Goal: Information Seeking & Learning: Learn about a topic

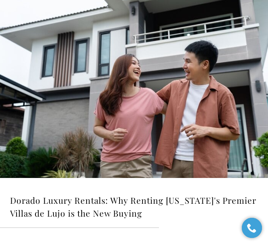
scroll to position [282, 0]
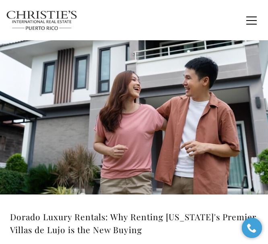
click at [97, 133] on img at bounding box center [134, 100] width 268 height 188
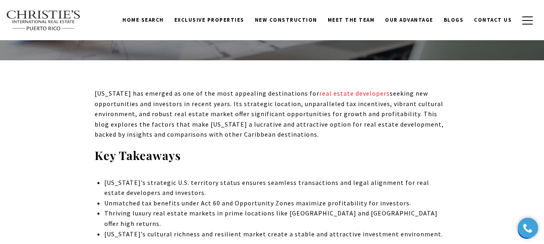
scroll to position [242, 0]
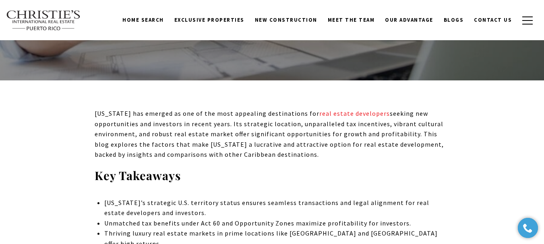
click at [236, 122] on p "Puerto Rico has emerged as one of the most appealing destinations for real esta…" at bounding box center [272, 135] width 355 height 52
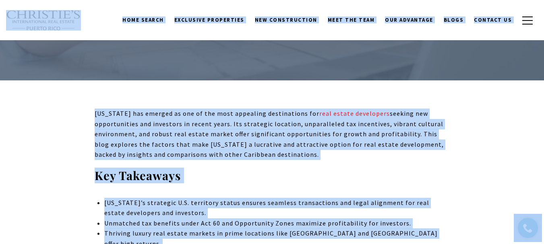
copy body "Skip to main content Enable accessibility for low vision Open the accessibility…"
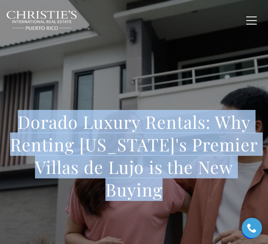
drag, startPoint x: 21, startPoint y: 121, endPoint x: 165, endPoint y: 193, distance: 161.4
click at [165, 193] on h1 "Dorado Luxury Rentals: Why Renting [US_STATE]'s Premier Villas de Lujo is the N…" at bounding box center [134, 156] width 248 height 90
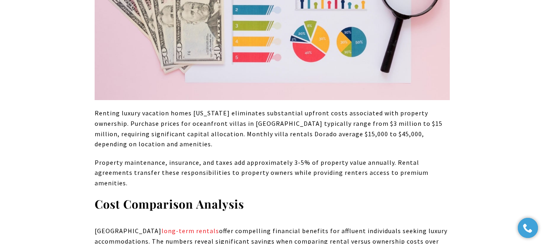
scroll to position [732, 0]
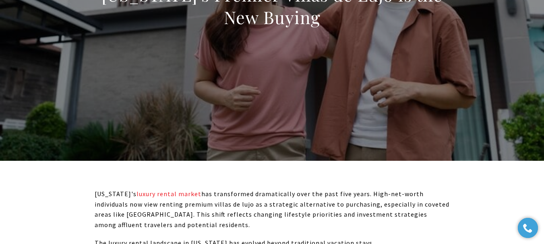
click at [201, 109] on div "Dorado Luxury Rentals: Why Renting [US_STATE]'s Premier Villas de Lujo is the N…" at bounding box center [272, 0] width 544 height 242
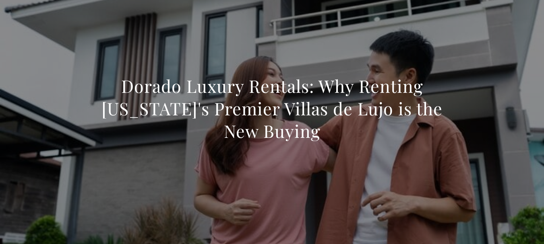
scroll to position [47, 0]
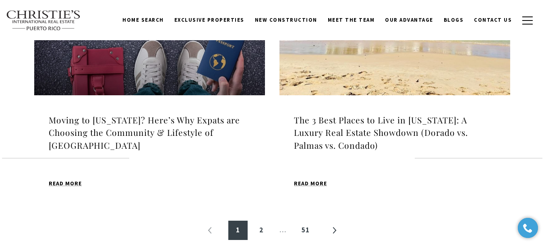
scroll to position [926, 0]
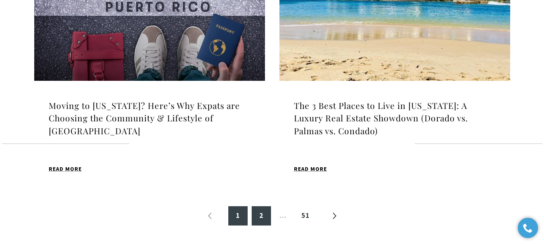
click at [263, 207] on link "2" at bounding box center [261, 216] width 19 height 19
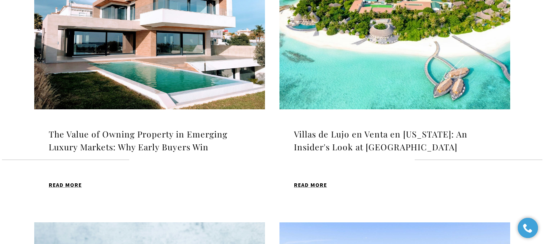
scroll to position [323, 0]
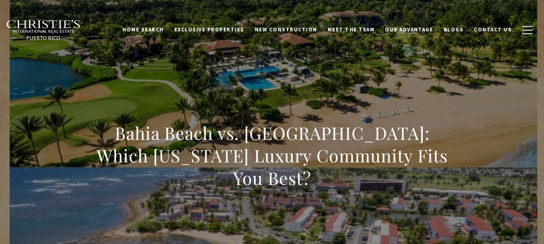
click at [292, 181] on h1 "Bahia Beach vs. [GEOGRAPHIC_DATA]: Which [US_STATE] Luxury Community Fits You B…" at bounding box center [272, 156] width 355 height 68
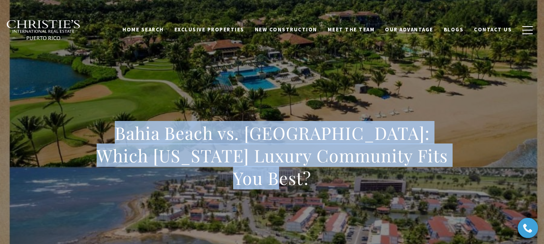
click at [223, 112] on div "Bahia Beach vs. [GEOGRAPHIC_DATA]: Which [US_STATE] Luxury Community Fits You B…" at bounding box center [272, 161] width 544 height 242
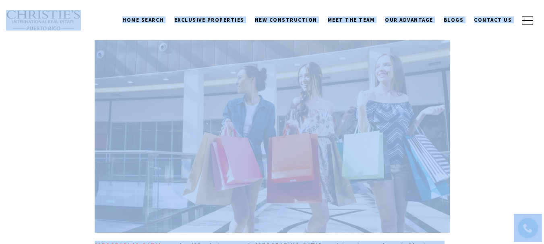
scroll to position [604, 0]
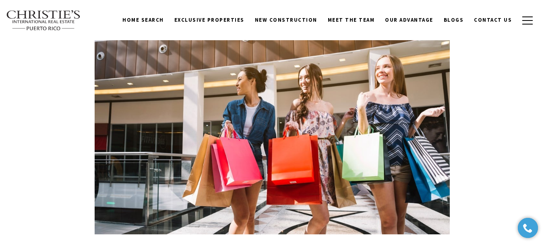
scroll to position [765, 0]
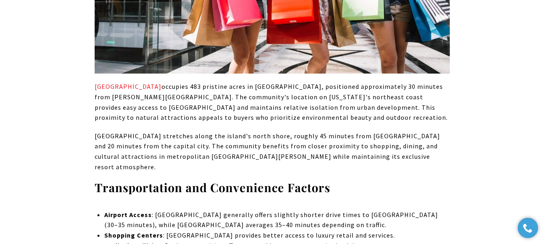
drag, startPoint x: 417, startPoint y: 131, endPoint x: 405, endPoint y: 126, distance: 13.0
click at [417, 131] on p "Dorado Beach stretches along the island's north shore, roughly 45 minutes from …" at bounding box center [272, 151] width 355 height 41
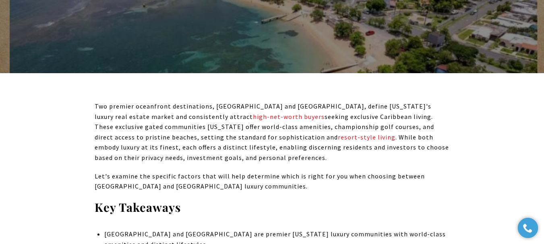
scroll to position [282, 0]
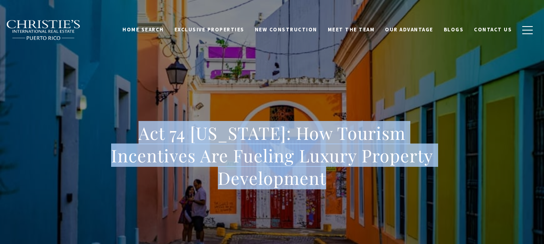
click at [446, 165] on h1 "Act 74 [US_STATE]: How Tourism Incentives Are Fueling Luxury Property Developme…" at bounding box center [272, 156] width 355 height 68
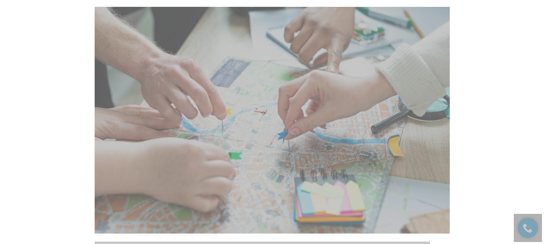
scroll to position [2135, 0]
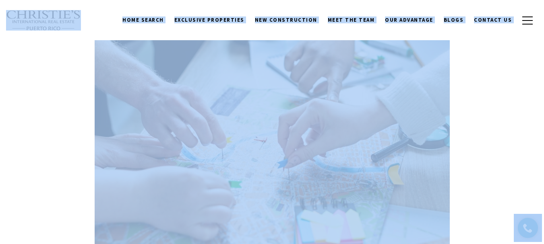
click at [229, 116] on img at bounding box center [272, 149] width 355 height 228
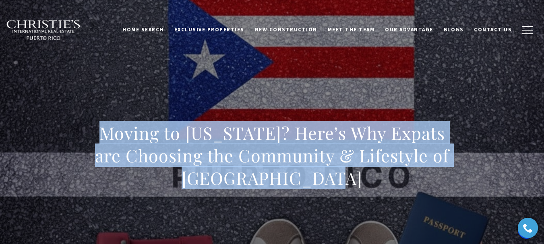
drag, startPoint x: 245, startPoint y: 159, endPoint x: 348, endPoint y: 178, distance: 104.0
click at [348, 178] on div "Moving to [US_STATE]? Here’s Why Expats are Choosing the Community & Lifestyle …" at bounding box center [272, 161] width 544 height 242
click at [221, 102] on div "Moving to [US_STATE]? Here’s Why Expats are Choosing the Community & Lifestyle …" at bounding box center [272, 161] width 544 height 242
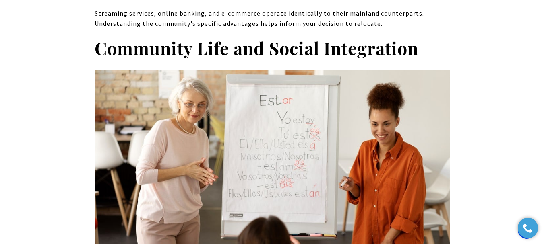
scroll to position [3464, 0]
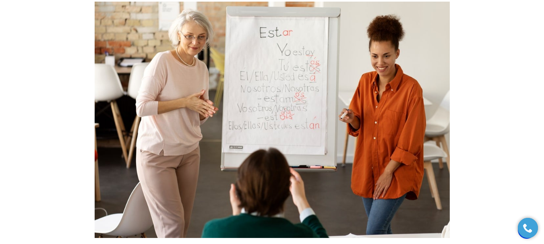
drag, startPoint x: 326, startPoint y: 136, endPoint x: 287, endPoint y: 97, distance: 55.3
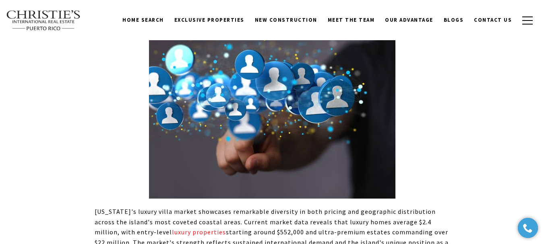
scroll to position [564, 0]
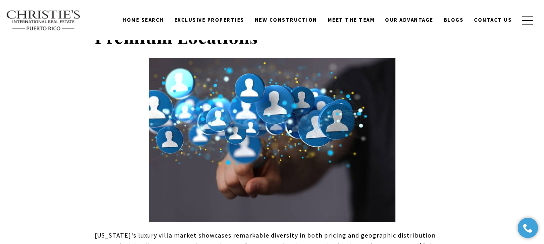
click at [288, 37] on div "Home Search [GEOGRAPHIC_DATA] [GEOGRAPHIC_DATA] Coastal [GEOGRAPHIC_DATA][PERSO…" at bounding box center [272, 20] width 544 height 40
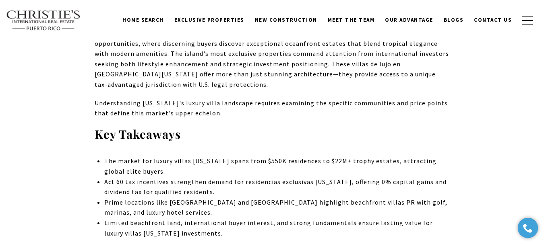
scroll to position [0, 0]
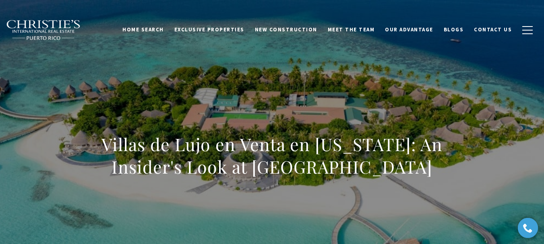
drag, startPoint x: 104, startPoint y: 143, endPoint x: 447, endPoint y: 170, distance: 344.2
click at [447, 170] on h1 "Villas de Lujo en Venta en Puerto Rico: An Insider's Look at Elite Oceanfront E…" at bounding box center [272, 155] width 355 height 45
copy h1 "Villas de Lujo en Venta en Puerto Rico: An Insider's Look at Elite Oceanfront E…"
click at [331, 87] on div "Villas de Lujo en Venta en Puerto Rico: An Insider's Look at Elite Oceanfront E…" at bounding box center [272, 161] width 544 height 242
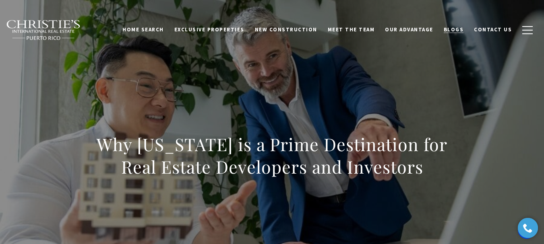
click at [452, 29] on span "Blogs" at bounding box center [454, 29] width 20 height 7
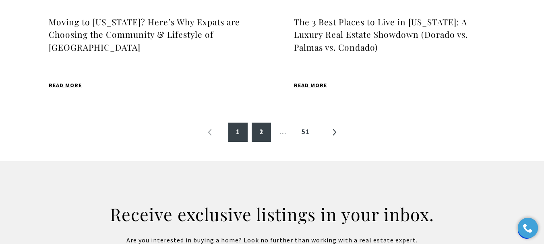
click at [260, 123] on link "2" at bounding box center [261, 132] width 19 height 19
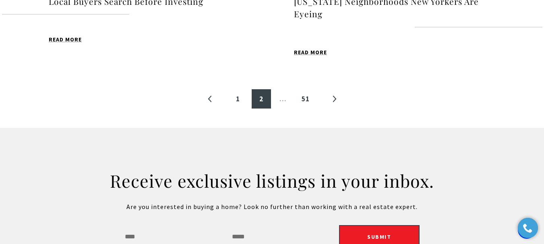
scroll to position [1048, 0]
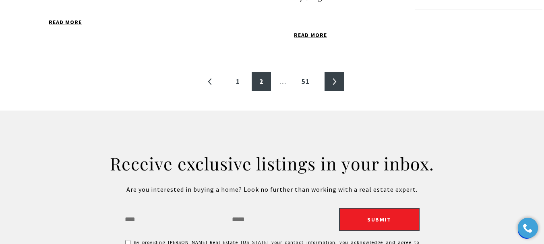
click at [337, 87] on link "»" at bounding box center [334, 81] width 19 height 19
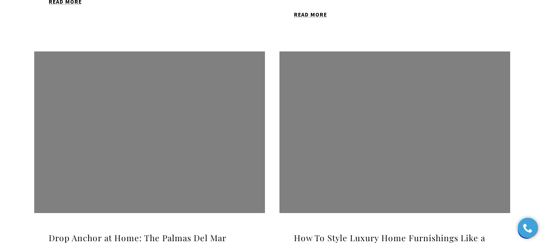
scroll to position [524, 0]
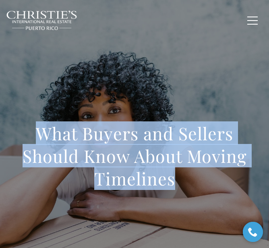
drag, startPoint x: 41, startPoint y: 128, endPoint x: 184, endPoint y: 184, distance: 152.8
click at [184, 184] on h1 "What Buyers and Sellers Should Know About Moving Timelines" at bounding box center [134, 156] width 249 height 68
copy h1 "What Buyers and Sellers Should Know About Moving Timelines"
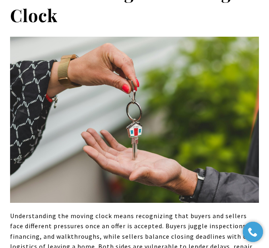
scroll to position [443, 0]
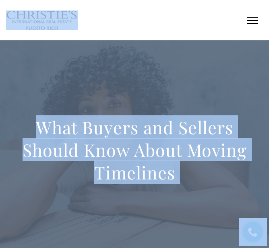
scroll to position [0, 0]
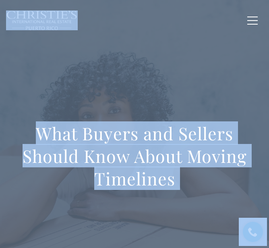
click at [106, 100] on div "What Buyers and Sellers Should Know About Moving Timelines" at bounding box center [134, 161] width 269 height 242
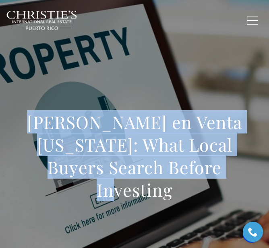
drag, startPoint x: 26, startPoint y: 131, endPoint x: 219, endPoint y: 191, distance: 201.9
click at [219, 191] on div "[PERSON_NAME] en Venta [US_STATE]: What Local Buyers Search Before Investing" at bounding box center [134, 161] width 249 height 101
copy h1 "Casas en Venta Puerto Rico: What Local Buyers Search Before Investing"
click at [145, 170] on h1 "Casas en Venta Puerto Rico: What Local Buyers Search Before Investing" at bounding box center [134, 156] width 249 height 90
drag, startPoint x: 213, startPoint y: 184, endPoint x: 23, endPoint y: 135, distance: 196.1
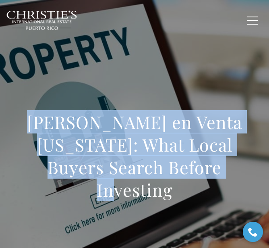
click at [23, 135] on h1 "Casas en Venta Puerto Rico: What Local Buyers Search Before Investing" at bounding box center [134, 156] width 249 height 90
click at [180, 173] on h1 "Casas en Venta Puerto Rico: What Local Buyers Search Before Investing" at bounding box center [134, 156] width 249 height 90
drag, startPoint x: 204, startPoint y: 180, endPoint x: 15, endPoint y: 128, distance: 195.9
click at [15, 128] on h1 "Casas en Venta Puerto Rico: What Local Buyers Search Before Investing" at bounding box center [134, 156] width 249 height 90
copy h1 "Casas en Venta Puerto Rico: What Local Buyers Search Before Investing"
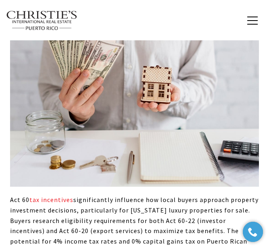
scroll to position [1611, 0]
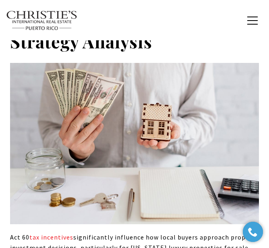
scroll to position [1531, 0]
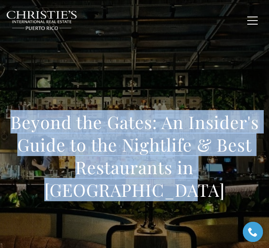
drag, startPoint x: 160, startPoint y: 188, endPoint x: 11, endPoint y: 125, distance: 161.9
click at [11, 125] on h1 "Beyond the Gates: An Insider's Guide to the Nightlife & Best Restaurants in [GE…" at bounding box center [134, 156] width 249 height 90
copy h1 "Beyond the Gates: An Insider's Guide to the Nightlife & Best Restaurants in [GE…"
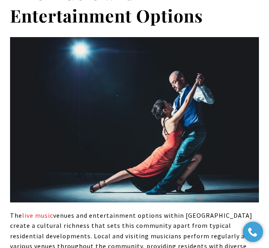
scroll to position [2473, 0]
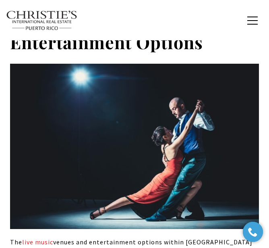
click at [248, 171] on img at bounding box center [134, 146] width 249 height 165
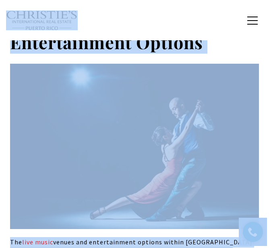
copy h1 "Beyond the Gates: An Insider's Guide to the Nightlife & Best Restaurants in [GE…"
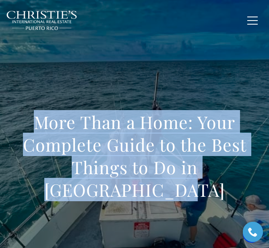
click at [183, 118] on h1 "More Than a Home: Your Complete Guide to the Best Things to Do in [GEOGRAPHIC_D…" at bounding box center [134, 156] width 249 height 90
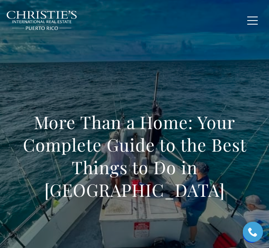
click at [183, 162] on h1 "More Than a Home: Your Complete Guide to the Best Things to Do in [GEOGRAPHIC_D…" at bounding box center [134, 156] width 249 height 90
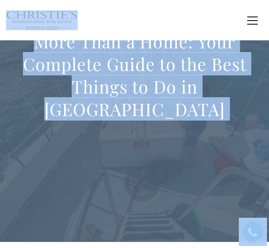
click at [185, 168] on div "More Than a Home: Your Complete Guide to the Best Things to Do in Palmas Del Mar" at bounding box center [134, 81] width 269 height 242
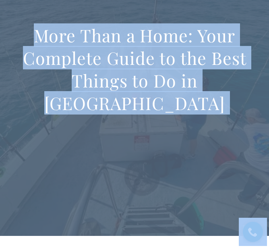
scroll to position [282, 0]
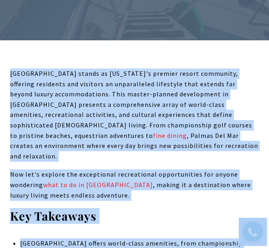
click at [188, 148] on p "Palmas Del Mar stands as Puerto Rico's premier resort community, offering resid…" at bounding box center [134, 114] width 249 height 93
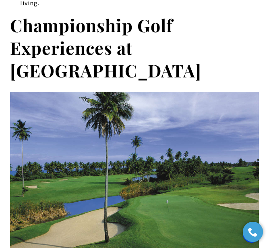
scroll to position [644, 0]
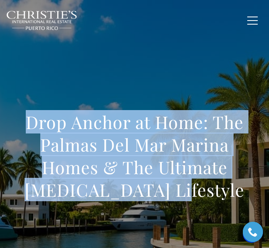
click at [141, 91] on div "Drop Anchor at Home: The Palmas Del Mar Marina Homes & The Ultimate Boating Lif…" at bounding box center [134, 161] width 269 height 242
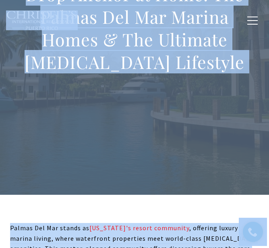
scroll to position [161, 0]
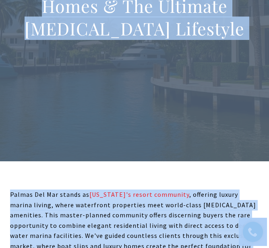
click at [188, 139] on div at bounding box center [134, 0] width 269 height 322
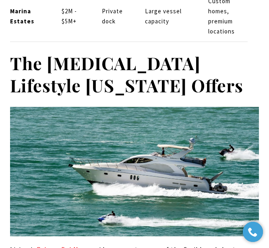
scroll to position [2054, 0]
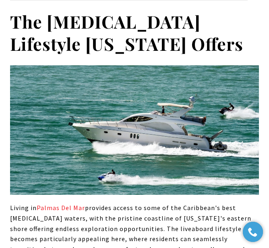
click at [225, 102] on img at bounding box center [134, 129] width 249 height 129
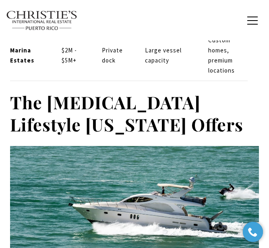
click at [73, 90] on strong "The Boating Lifestyle Puerto Rico Offers" at bounding box center [126, 113] width 233 height 46
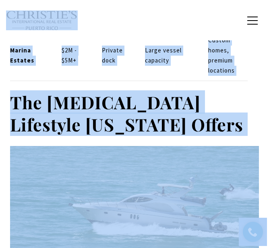
click at [138, 105] on h2 "The Boating Lifestyle Puerto Rico Offers" at bounding box center [134, 113] width 249 height 45
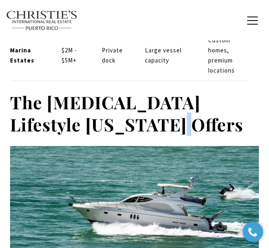
drag, startPoint x: 123, startPoint y: 105, endPoint x: 125, endPoint y: 95, distance: 9.5
click at [119, 96] on h2 "The Boating Lifestyle Puerto Rico Offers" at bounding box center [134, 113] width 249 height 45
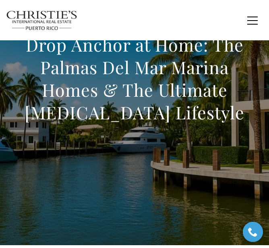
scroll to position [0, 0]
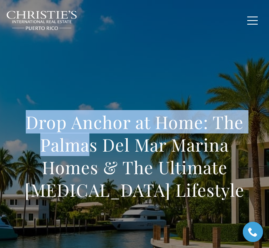
drag, startPoint x: 25, startPoint y: 117, endPoint x: 91, endPoint y: 136, distance: 68.7
click at [91, 136] on h1 "Drop Anchor at Home: The Palmas Del Mar Marina Homes & The Ultimate Boating Lif…" at bounding box center [134, 156] width 249 height 90
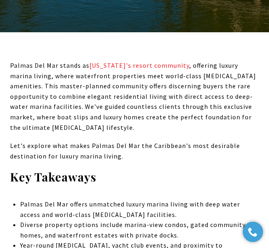
scroll to position [483, 0]
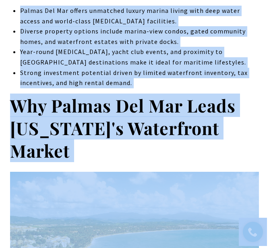
copy h1 "Drop Anchor at Home: The Palma"
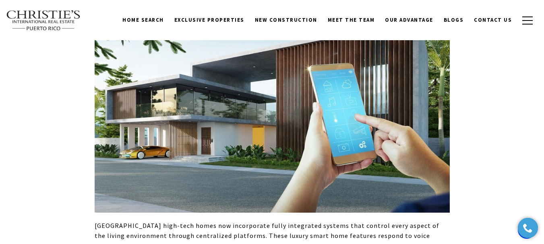
scroll to position [604, 0]
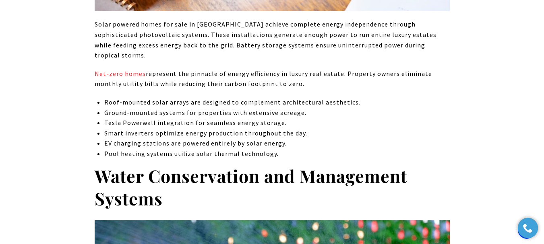
scroll to position [1732, 0]
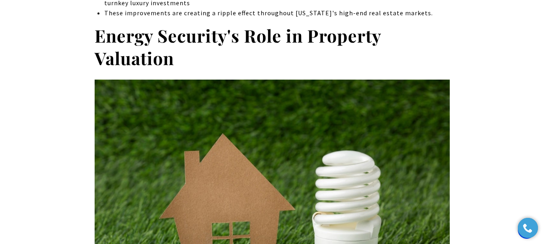
scroll to position [1168, 0]
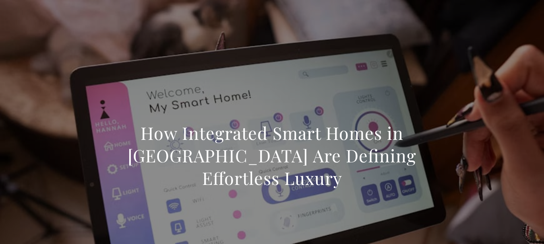
scroll to position [121, 0]
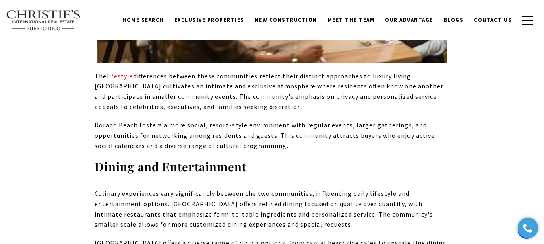
scroll to position [2336, 0]
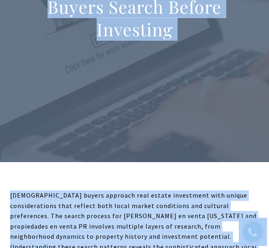
scroll to position [161, 0]
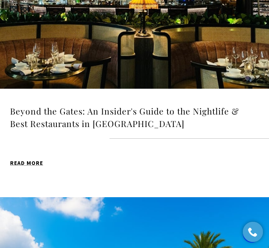
scroll to position [714, 0]
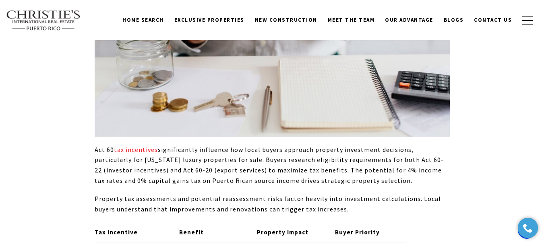
scroll to position [1531, 0]
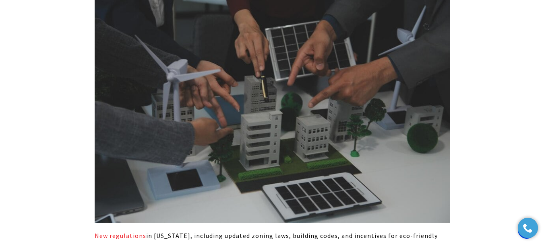
scroll to position [664, 0]
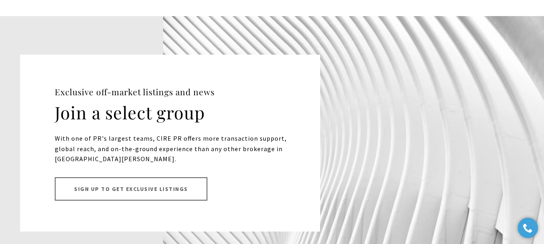
scroll to position [5075, 0]
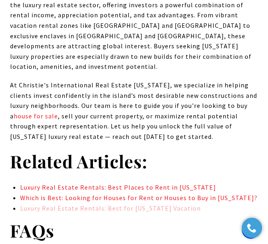
scroll to position [4628, 0]
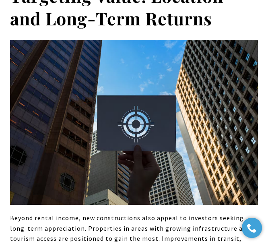
scroll to position [1329, 0]
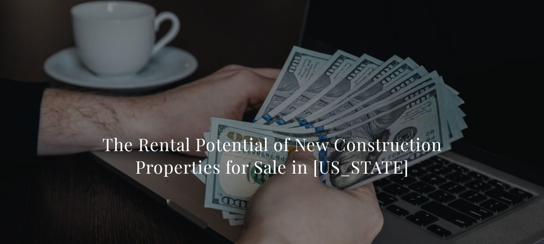
scroll to position [604, 0]
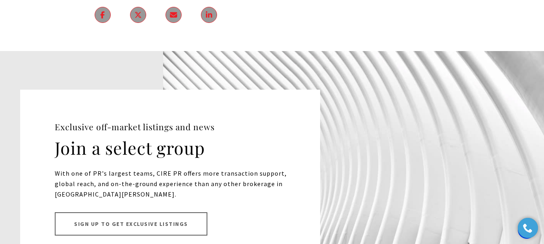
scroll to position [5719, 0]
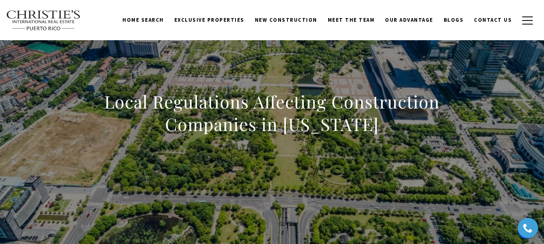
scroll to position [40, 0]
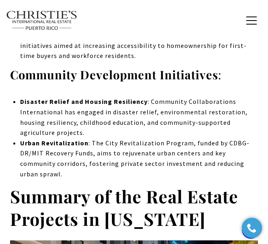
scroll to position [3866, 0]
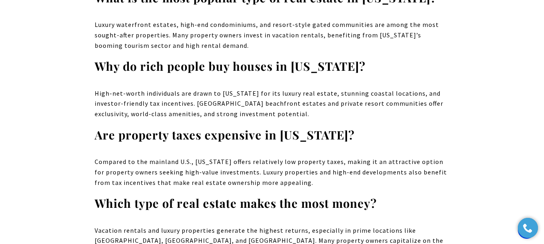
scroll to position [6928, 0]
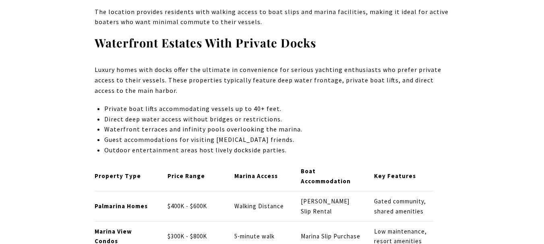
scroll to position [1571, 0]
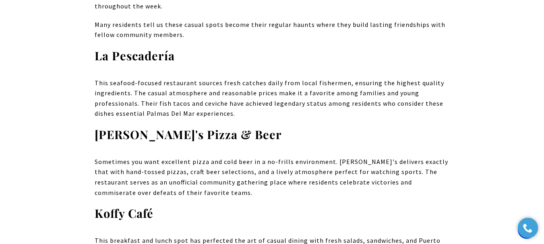
scroll to position [1772, 0]
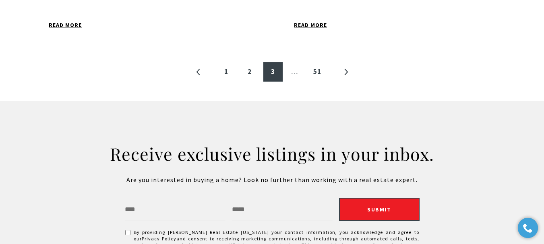
scroll to position [1076, 0]
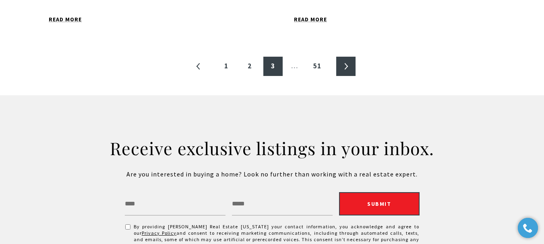
click at [269, 57] on link "»" at bounding box center [345, 66] width 19 height 19
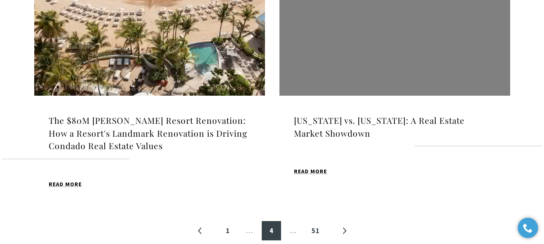
scroll to position [927, 0]
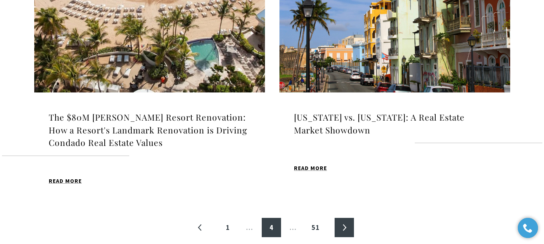
click at [269, 218] on link "»" at bounding box center [344, 227] width 19 height 19
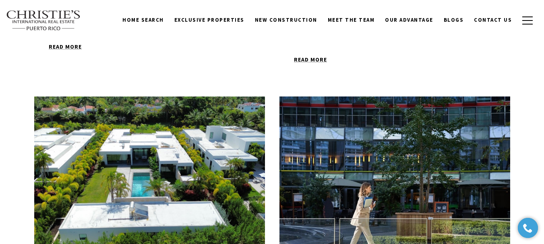
scroll to position [887, 0]
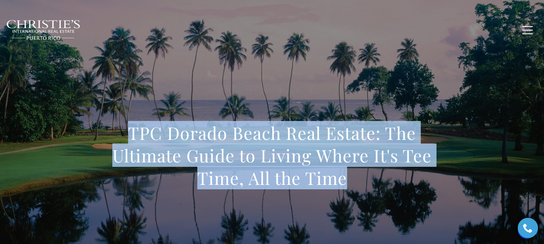
drag, startPoint x: 303, startPoint y: 172, endPoint x: 111, endPoint y: 136, distance: 195.5
click at [111, 136] on h1 "TPC Dorado Beach Real Estate: The Ultimate Guide to Living Where It's Tee Time,…" at bounding box center [272, 156] width 355 height 68
copy h1 "TPC Dorado Beach Real Estate: The Ultimate Guide to Living Where It's Tee Time,…"
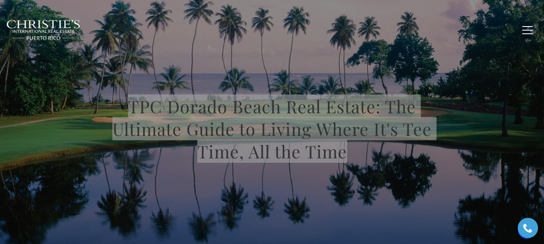
scroll to position [40, 0]
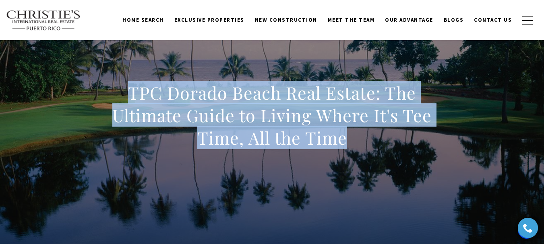
click at [207, 62] on div "TPC Dorado Beach Real Estate: The Ultimate Guide to Living Where It's Tee Time,…" at bounding box center [272, 121] width 544 height 242
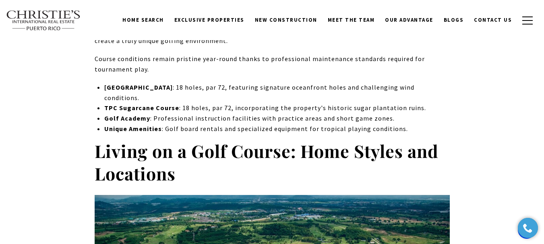
scroll to position [886, 0]
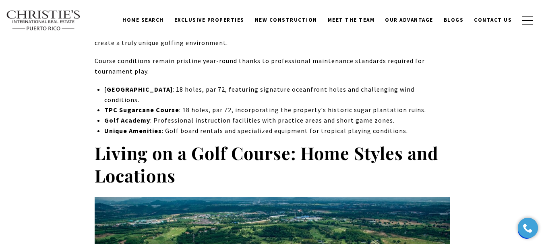
drag, startPoint x: 256, startPoint y: 116, endPoint x: 478, endPoint y: 125, distance: 222.1
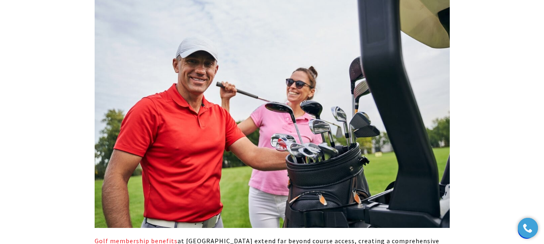
scroll to position [1812, 0]
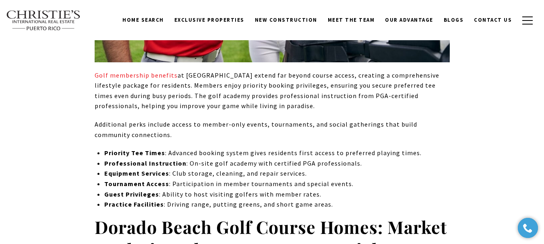
scroll to position [1853, 0]
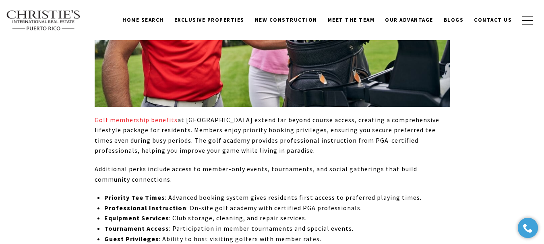
scroll to position [1893, 0]
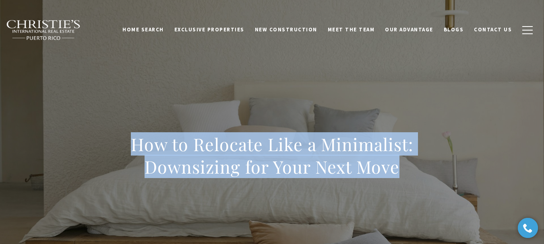
drag, startPoint x: 412, startPoint y: 169, endPoint x: 131, endPoint y: 147, distance: 282.4
click at [131, 147] on h1 "How to Relocate Like a Minimalist: Downsizing for Your Next Move" at bounding box center [272, 155] width 355 height 45
copy h1 "How to Relocate Like a Minimalist: Downsizing for Your Next Move"
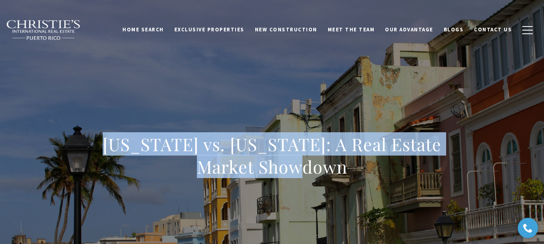
drag, startPoint x: 324, startPoint y: 164, endPoint x: 97, endPoint y: 137, distance: 228.7
click at [93, 137] on div "[US_STATE] vs. [US_STATE]: A Real Estate Market Showdown" at bounding box center [272, 161] width 544 height 242
copy h1 "[US_STATE] vs. [US_STATE]: A Real Estate Market Showdown"
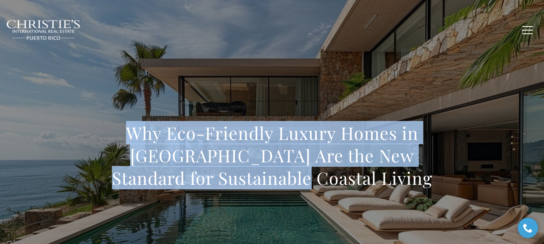
drag, startPoint x: 303, startPoint y: 188, endPoint x: 86, endPoint y: 143, distance: 221.6
click at [86, 143] on div "Why Eco-Friendly Luxury Homes in PR Are the New Standard for Sustainable Coasta…" at bounding box center [272, 161] width 544 height 242
copy h1 "Why Eco-Friendly Luxury Homes in PR Are the New Standard for Sustainable Coasta…"
drag, startPoint x: 209, startPoint y: 149, endPoint x: 223, endPoint y: 78, distance: 72.3
click at [209, 149] on h1 "Why Eco-Friendly Luxury Homes in [GEOGRAPHIC_DATA] Are the New Standard for Sus…" at bounding box center [272, 156] width 355 height 68
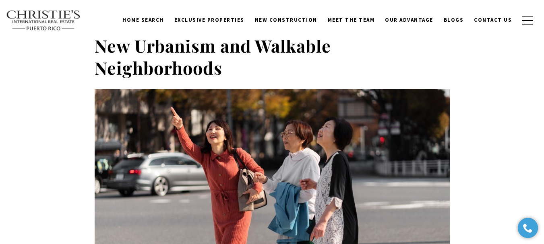
scroll to position [1168, 0]
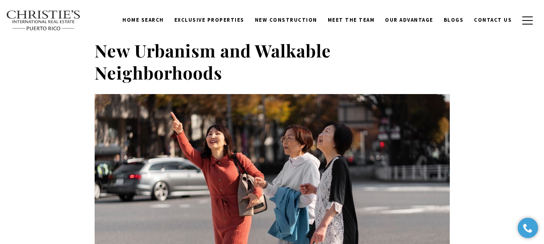
drag, startPoint x: 314, startPoint y: 110, endPoint x: 441, endPoint y: 128, distance: 127.7
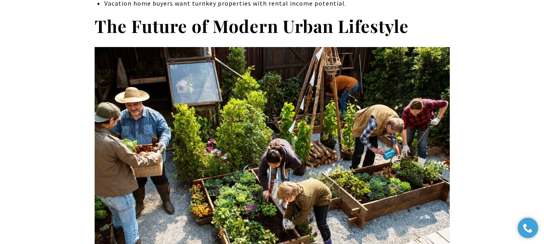
scroll to position [3706, 0]
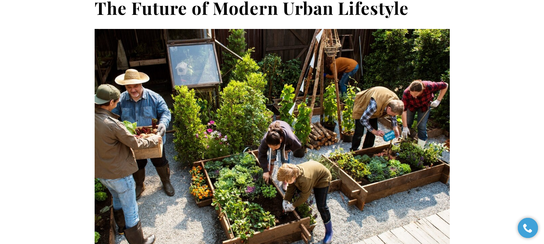
drag, startPoint x: 254, startPoint y: 102, endPoint x: 472, endPoint y: 125, distance: 218.7
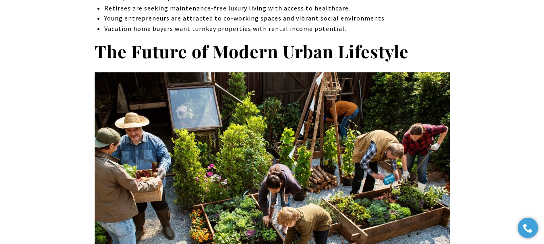
scroll to position [3665, 0]
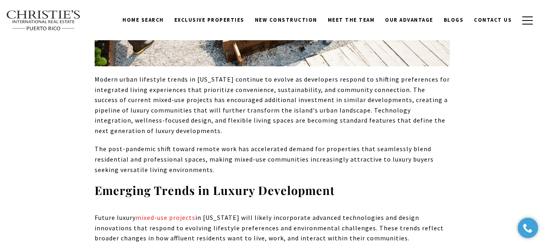
scroll to position [0, 0]
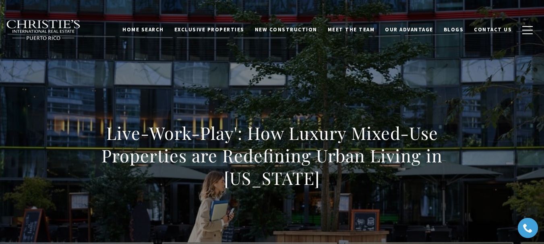
drag, startPoint x: 306, startPoint y: 186, endPoint x: 104, endPoint y: 135, distance: 208.4
click at [104, 135] on h1 "Live-Work-Play': How Luxury Mixed-Use Properties are Redefining Urban Living in…" at bounding box center [272, 156] width 355 height 68
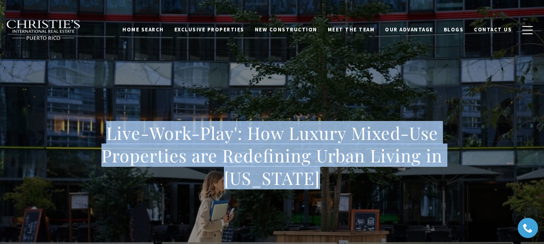
drag, startPoint x: 314, startPoint y: 182, endPoint x: 93, endPoint y: 137, distance: 225.0
click at [93, 137] on div "Live-Work-Play': How Luxury Mixed-Use Properties are Redefining Urban Living in…" at bounding box center [272, 161] width 544 height 242
copy h1 "Live-Work-Play': How Luxury Mixed-Use Properties are Redefining Urban Living in…"
click at [233, 169] on h1 "Live-Work-Play': How Luxury Mixed-Use Properties are Redefining Urban Living in…" at bounding box center [272, 156] width 355 height 68
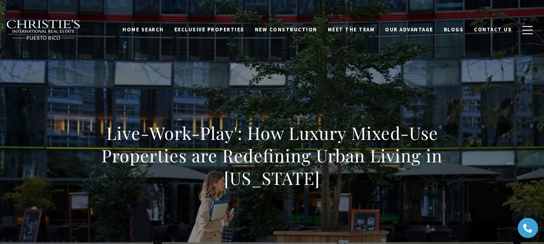
drag, startPoint x: 328, startPoint y: 191, endPoint x: 97, endPoint y: 128, distance: 239.3
click at [97, 128] on div "Live-Work-Play': How Luxury Mixed-Use Properties are Redefining Urban Living in…" at bounding box center [272, 161] width 355 height 78
copy h1 "Live-Work-Play': How Luxury Mixed-Use Properties are Redefining Urban Living in…"
drag, startPoint x: 188, startPoint y: 86, endPoint x: 217, endPoint y: 93, distance: 28.9
click at [188, 86] on div "Live-Work-Play': How Luxury Mixed-Use Properties are Redefining Urban Living in…" at bounding box center [272, 161] width 544 height 242
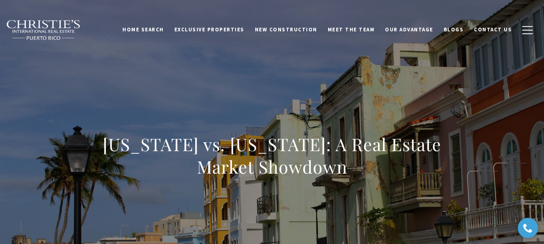
click at [398, 117] on div "Puerto Rico vs. Texas: A Real Estate Market Showdown" at bounding box center [272, 161] width 544 height 242
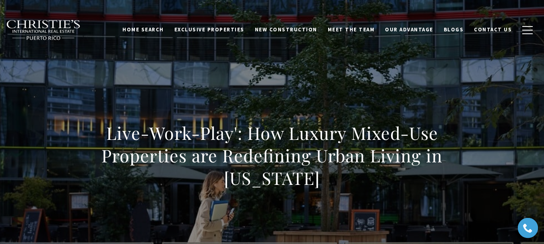
click at [360, 92] on div "Live-Work-Play': How Luxury Mixed-Use Properties are Redefining Urban Living in…" at bounding box center [272, 161] width 544 height 242
click at [365, 88] on div "Live-Work-Play': How Luxury Mixed-Use Properties are Redefining Urban Living in…" at bounding box center [272, 161] width 544 height 242
click at [306, 124] on h1 "Live-Work-Play': How Luxury Mixed-Use Properties are Redefining Urban Living in…" at bounding box center [272, 156] width 355 height 68
click at [309, 150] on h1 "Live-Work-Play': How Luxury Mixed-Use Properties are Redefining Urban Living in…" at bounding box center [272, 156] width 355 height 68
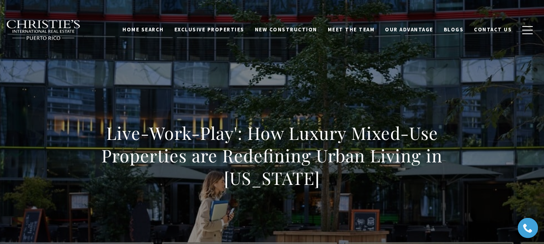
click at [284, 141] on h1 "Live-Work-Play': How Luxury Mixed-Use Properties are Redefining Urban Living in…" at bounding box center [272, 156] width 355 height 68
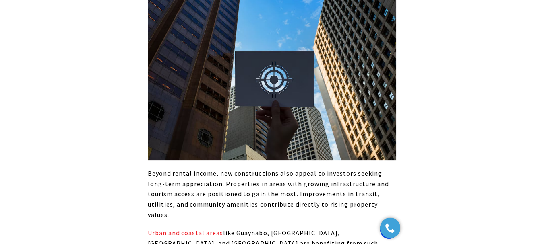
scroll to position [1325, 0]
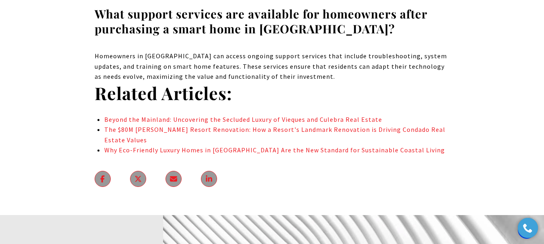
scroll to position [5840, 0]
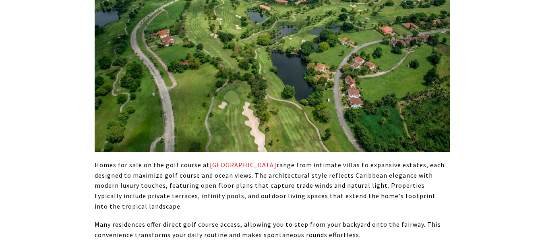
scroll to position [1168, 0]
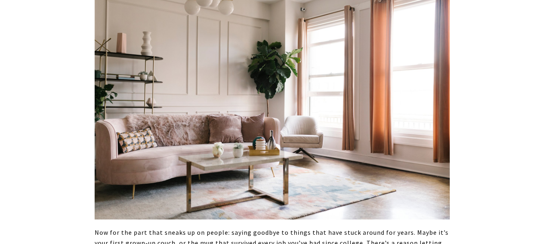
drag, startPoint x: 0, startPoint y: 0, endPoint x: 466, endPoint y: 109, distance: 478.6
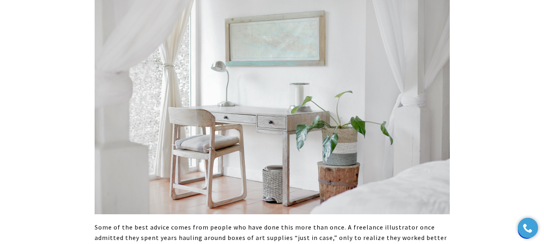
scroll to position [1772, 0]
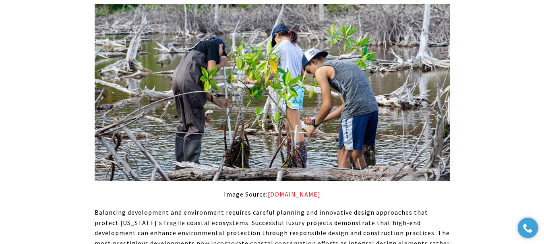
scroll to position [2296, 0]
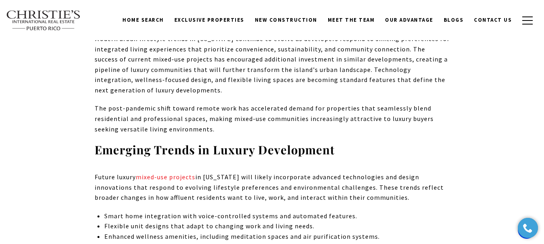
scroll to position [3947, 0]
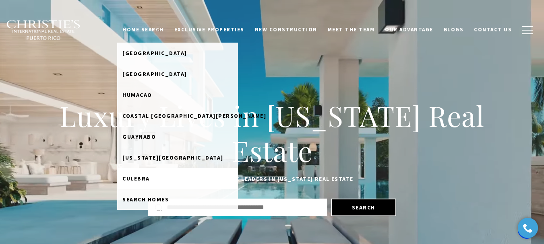
click at [150, 177] on span "Culebra" at bounding box center [135, 178] width 27 height 7
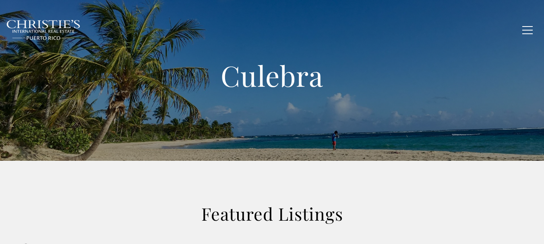
scroll to position [97, 0]
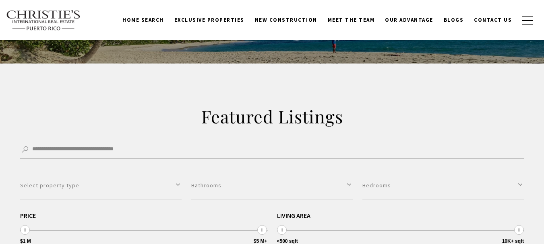
type input "**********"
type input "*********"
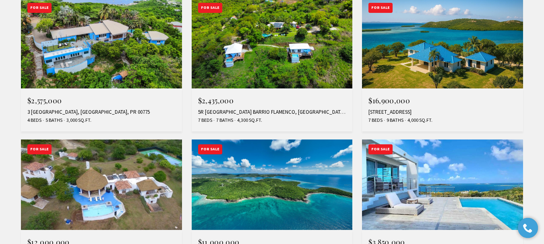
scroll to position [322, 0]
